Goal: Task Accomplishment & Management: Manage account settings

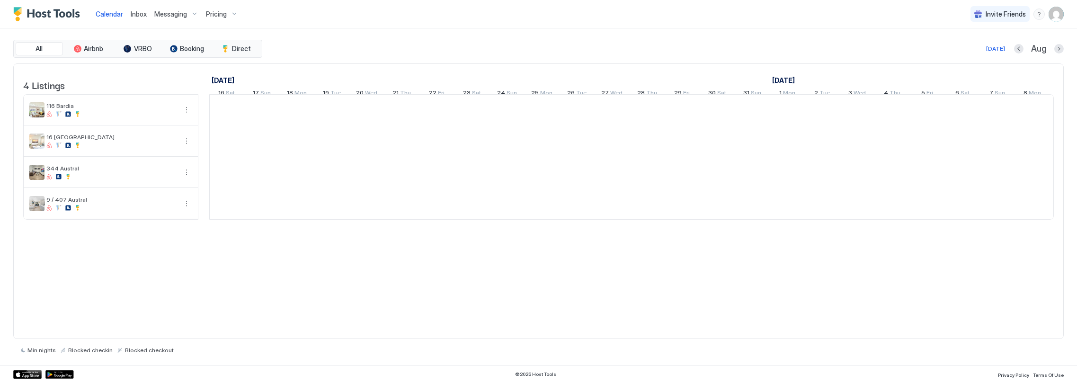
scroll to position [0, 526]
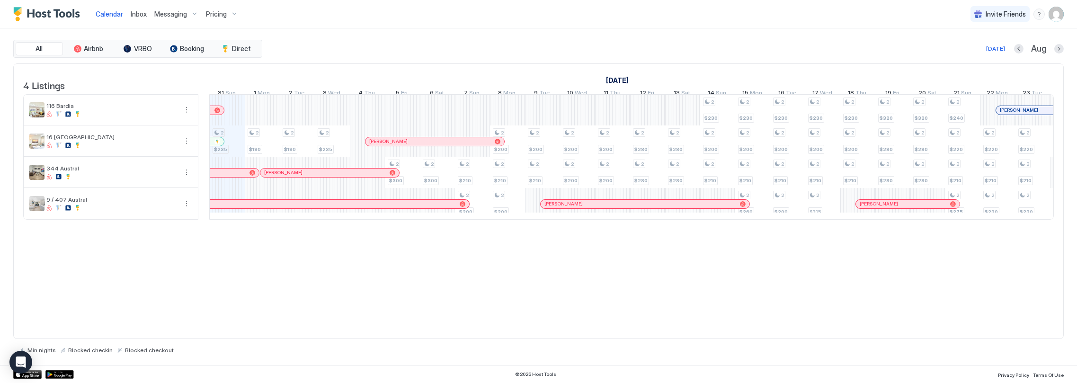
click at [182, 17] on span "Messaging" at bounding box center [170, 14] width 33 height 9
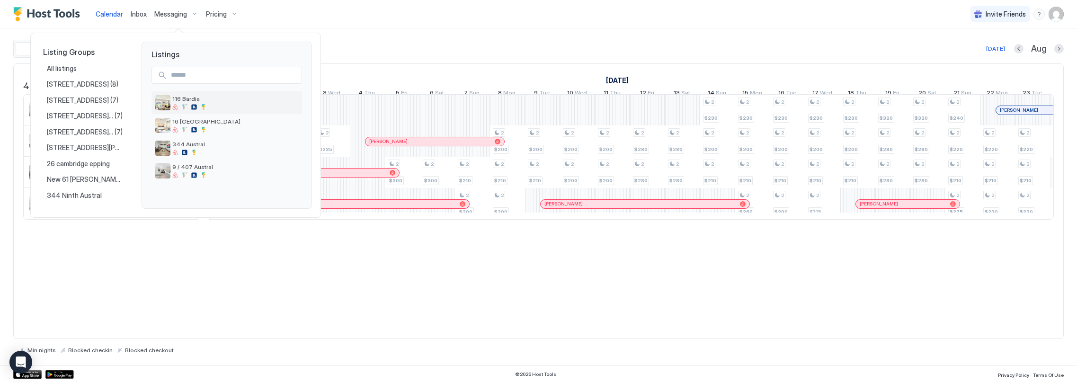
click at [199, 99] on span "116 Bardia" at bounding box center [235, 98] width 126 height 7
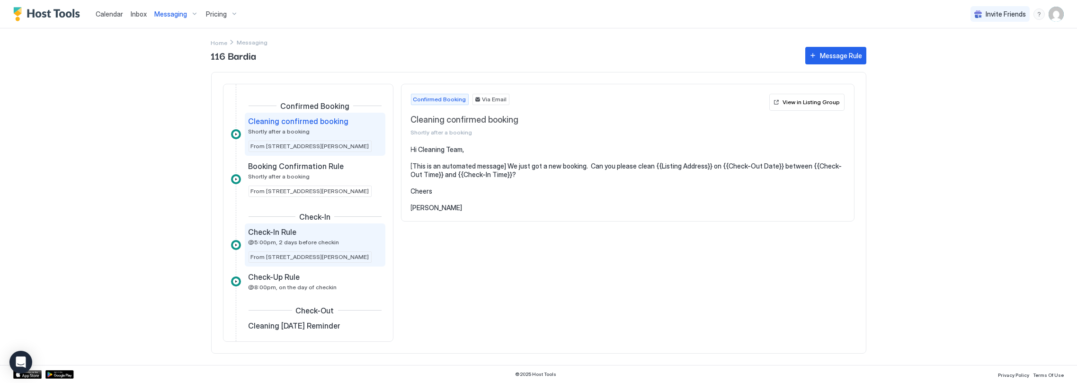
click at [302, 242] on span "@5:00pm, 2 days before checkin" at bounding box center [294, 242] width 91 height 7
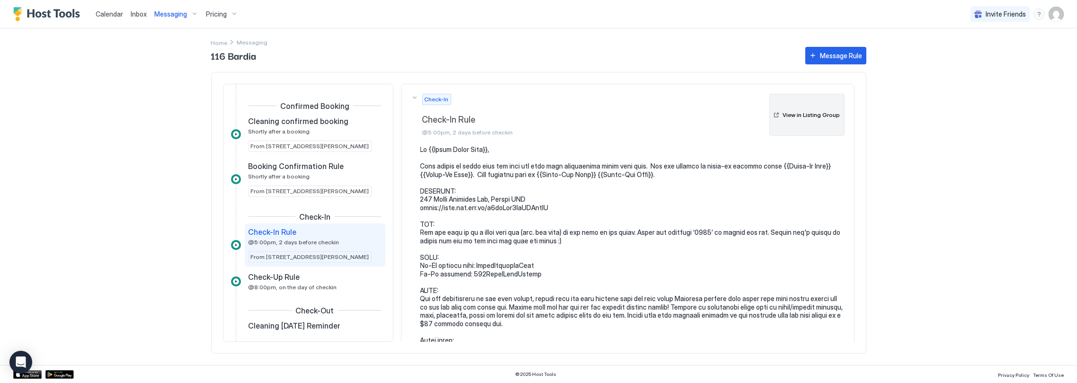
click at [808, 111] on div "View in Listing Group" at bounding box center [811, 115] width 57 height 9
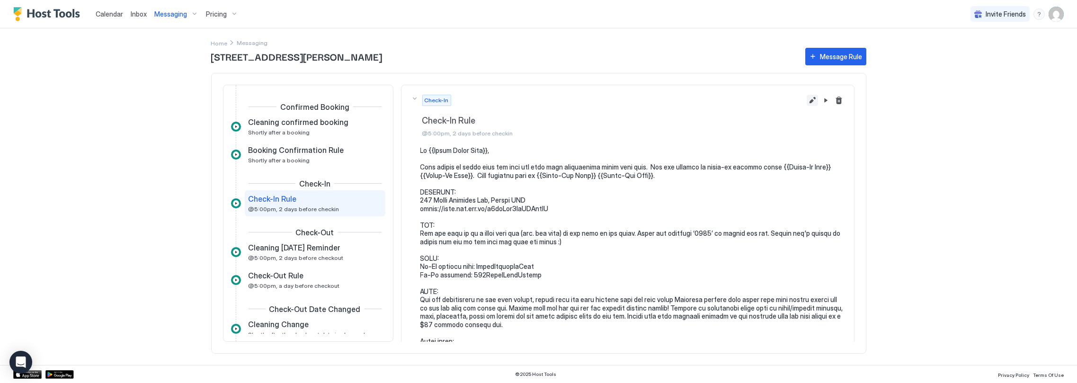
click at [807, 97] on button "Edit message rule" at bounding box center [812, 100] width 11 height 11
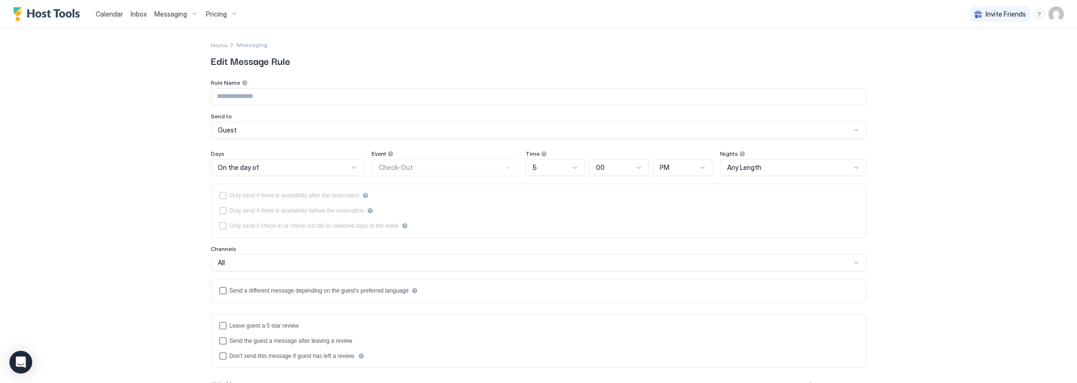
type input "**********"
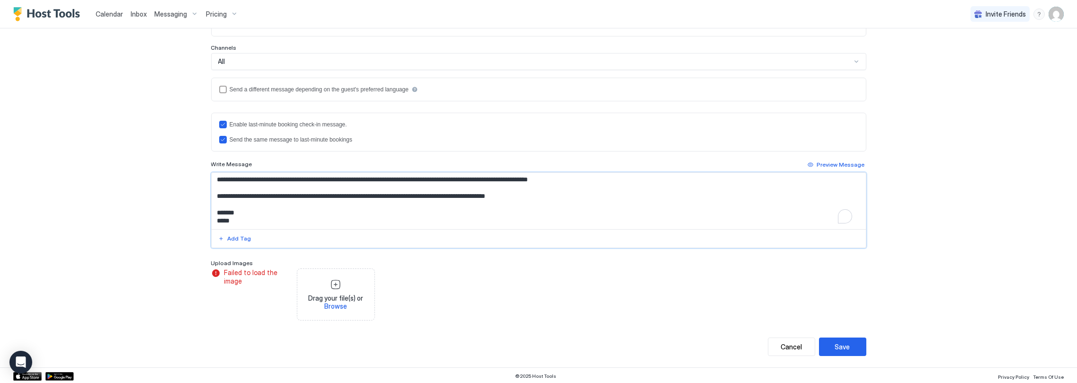
scroll to position [191, 0]
drag, startPoint x: 502, startPoint y: 195, endPoint x: 540, endPoint y: 196, distance: 38.4
click at [540, 196] on textarea "To enrich screen reader interactions, please activate Accessibility in Grammarl…" at bounding box center [539, 201] width 655 height 56
type textarea "**********"
click at [848, 350] on button "Save" at bounding box center [842, 347] width 47 height 18
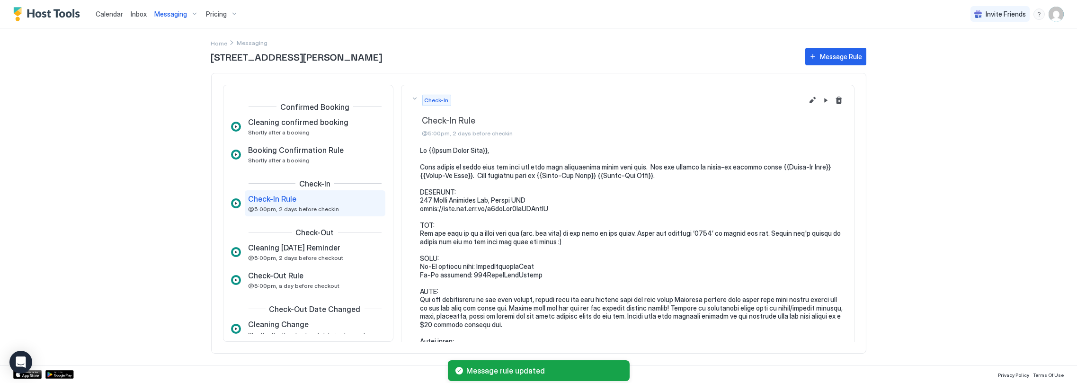
click at [170, 14] on span "Messaging" at bounding box center [170, 14] width 33 height 9
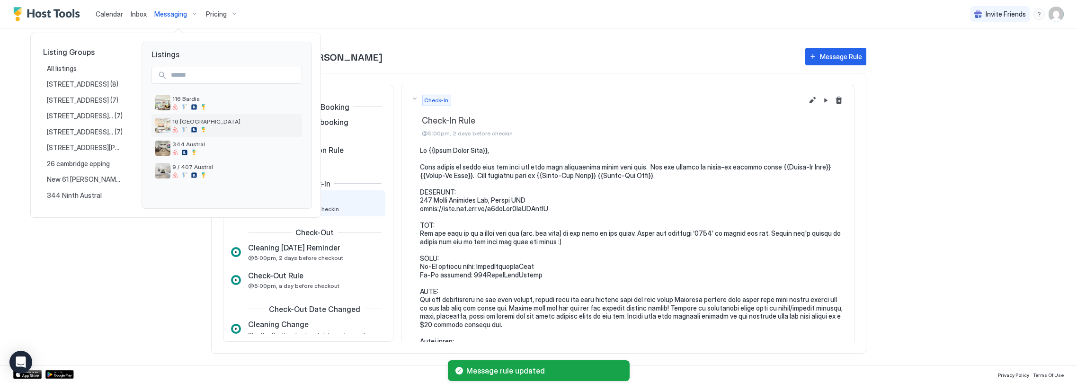
click at [200, 124] on span "16 [GEOGRAPHIC_DATA]" at bounding box center [235, 121] width 126 height 7
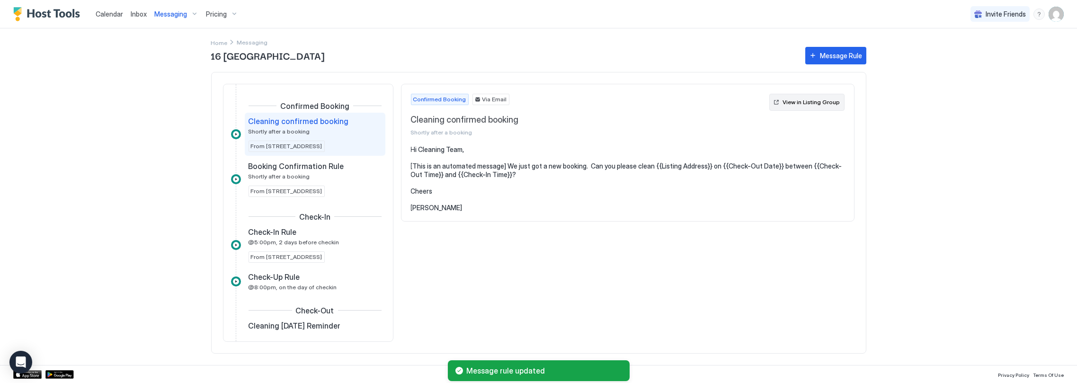
click at [799, 98] on div "View in Listing Group" at bounding box center [811, 102] width 57 height 9
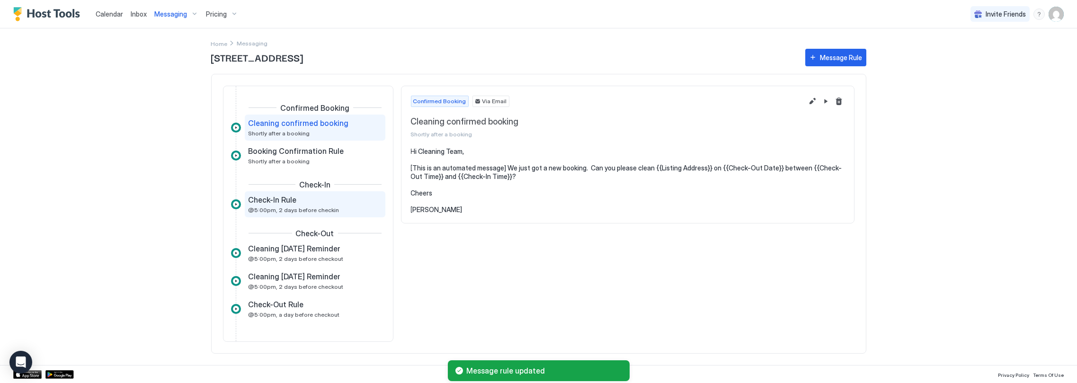
click at [312, 210] on span "@5:00pm, 2 days before checkin" at bounding box center [294, 209] width 91 height 7
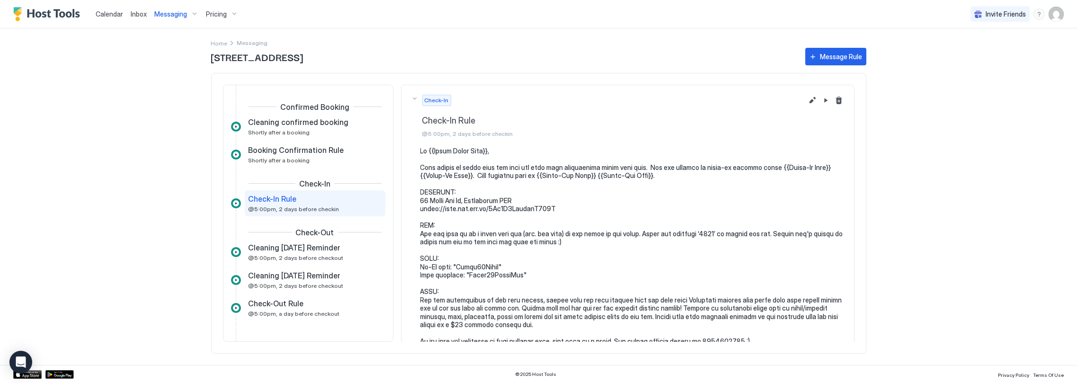
click at [807, 100] on button "Edit message rule" at bounding box center [812, 100] width 11 height 11
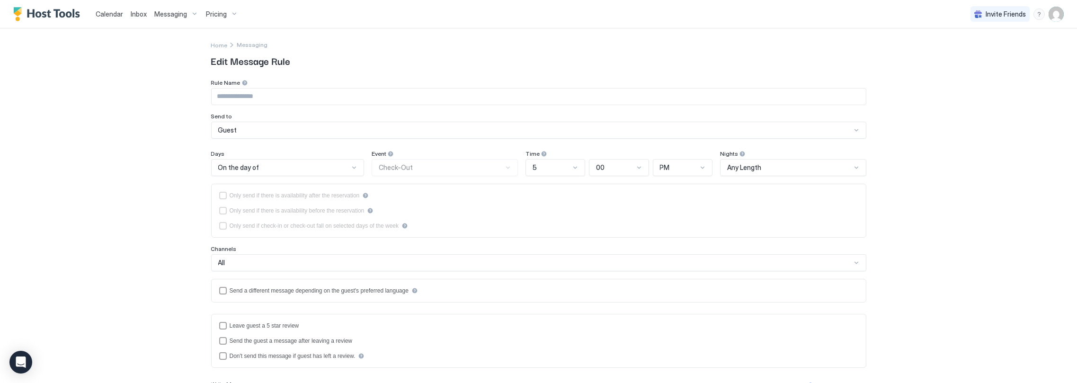
type input "**********"
type textarea "**********"
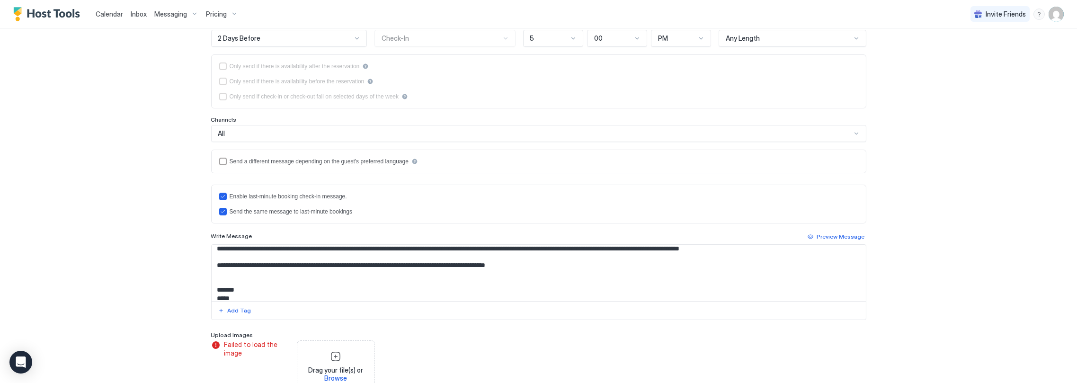
scroll to position [166, 0]
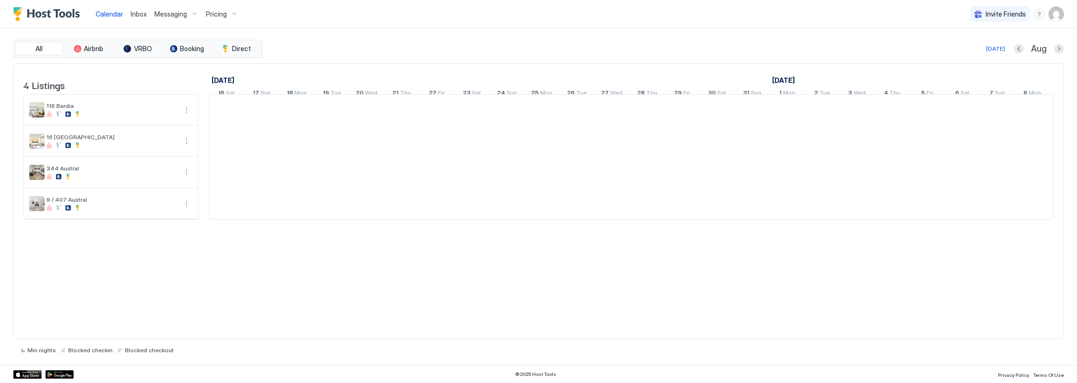
scroll to position [0, 526]
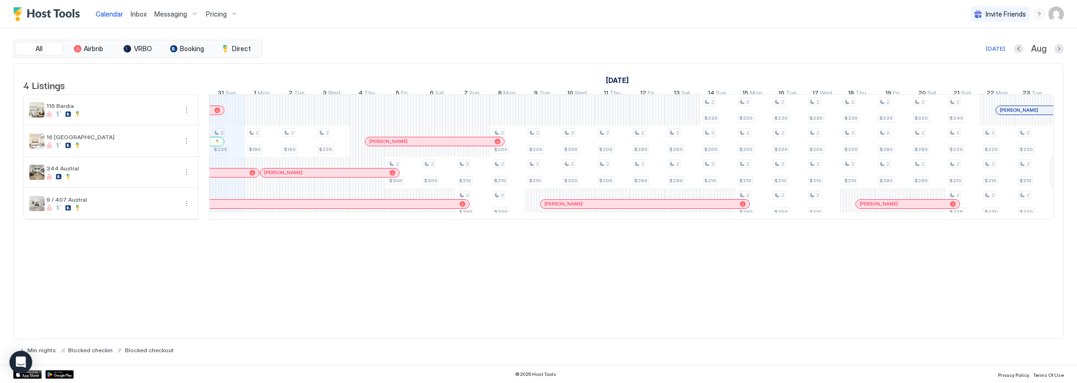
click at [216, 113] on div at bounding box center [218, 111] width 6 height 6
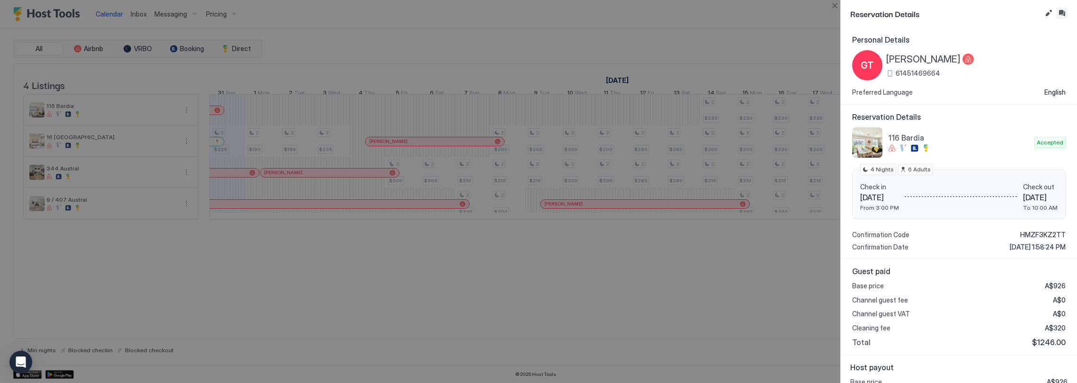
click at [1061, 14] on button "Inbox" at bounding box center [1062, 13] width 11 height 11
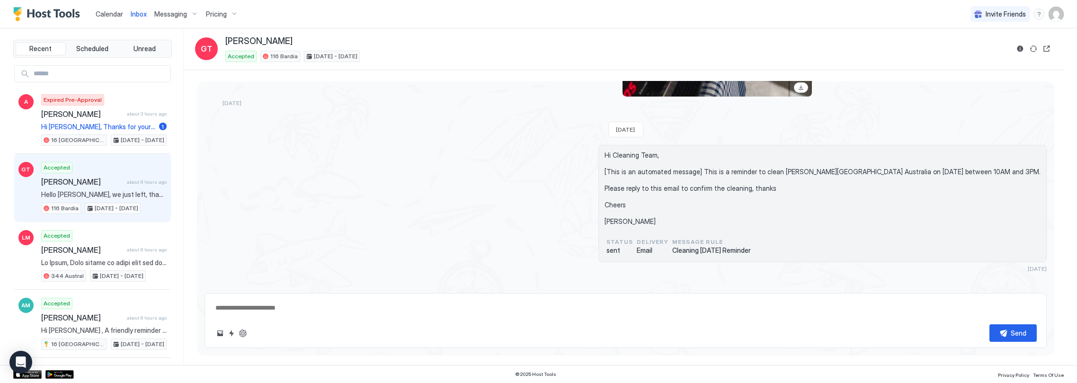
scroll to position [1394, 0]
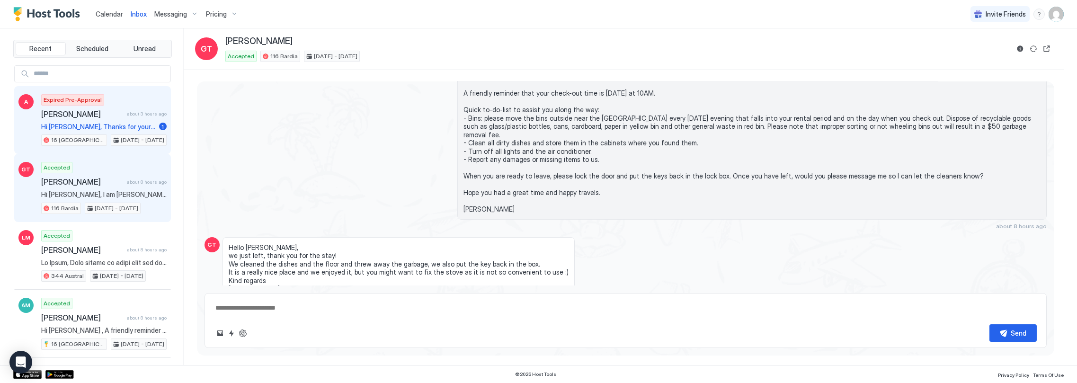
click at [101, 125] on span "Hi Avinita, Thanks for your request. The price is same. Welcome you book now. B…" at bounding box center [98, 127] width 114 height 9
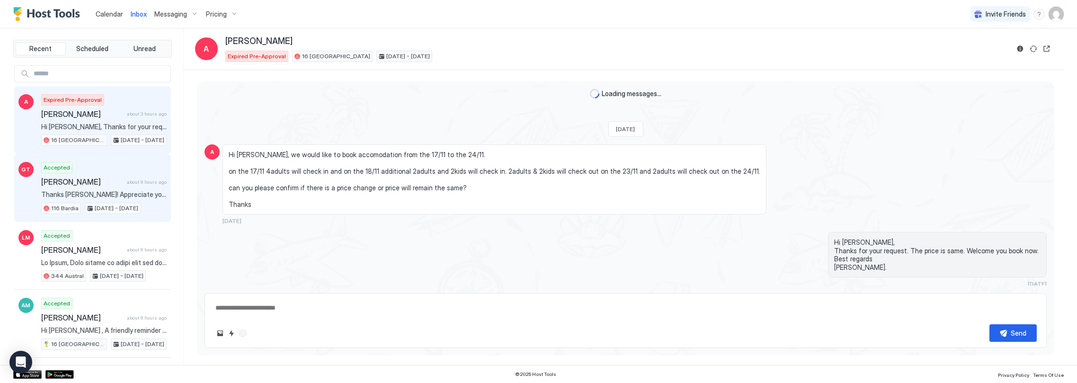
click at [115, 194] on span "Thanks Grischa! Appreciate your help tidying the property before departure and …" at bounding box center [104, 194] width 126 height 9
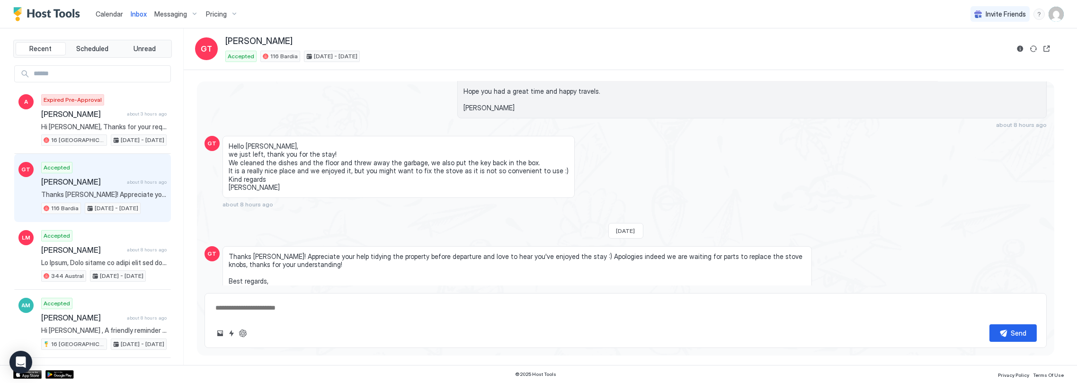
scroll to position [1495, 0]
type textarea "*"
click at [105, 11] on span "Calendar" at bounding box center [109, 14] width 27 height 8
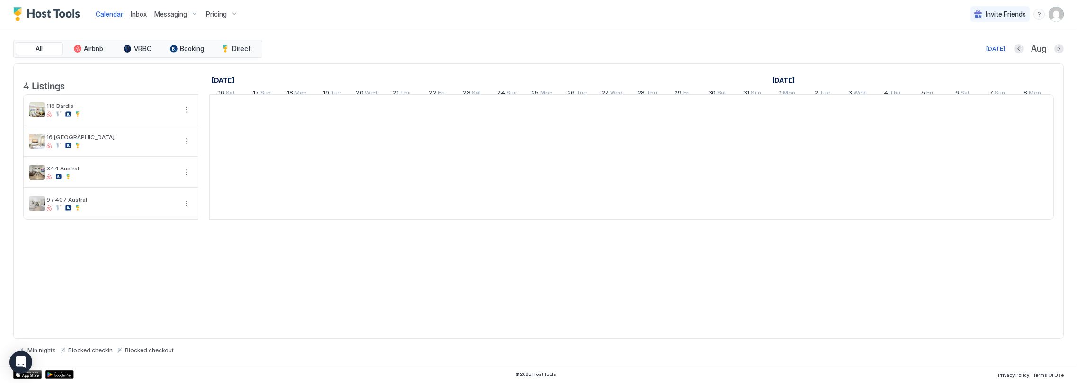
scroll to position [0, 526]
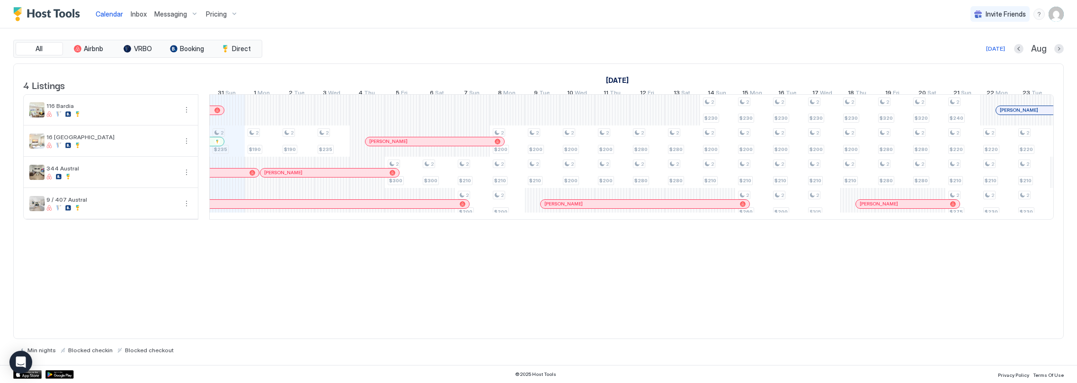
click at [219, 144] on div at bounding box center [218, 142] width 6 height 6
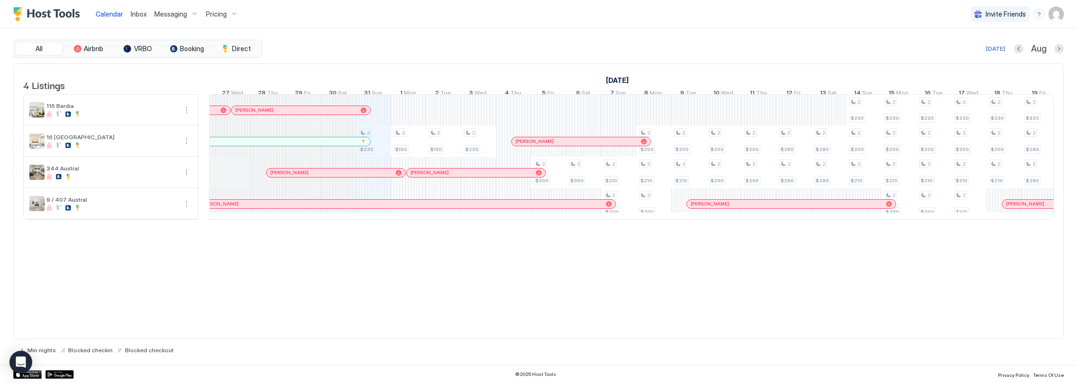
scroll to position [0, 0]
